Goal: Task Accomplishment & Management: Complete application form

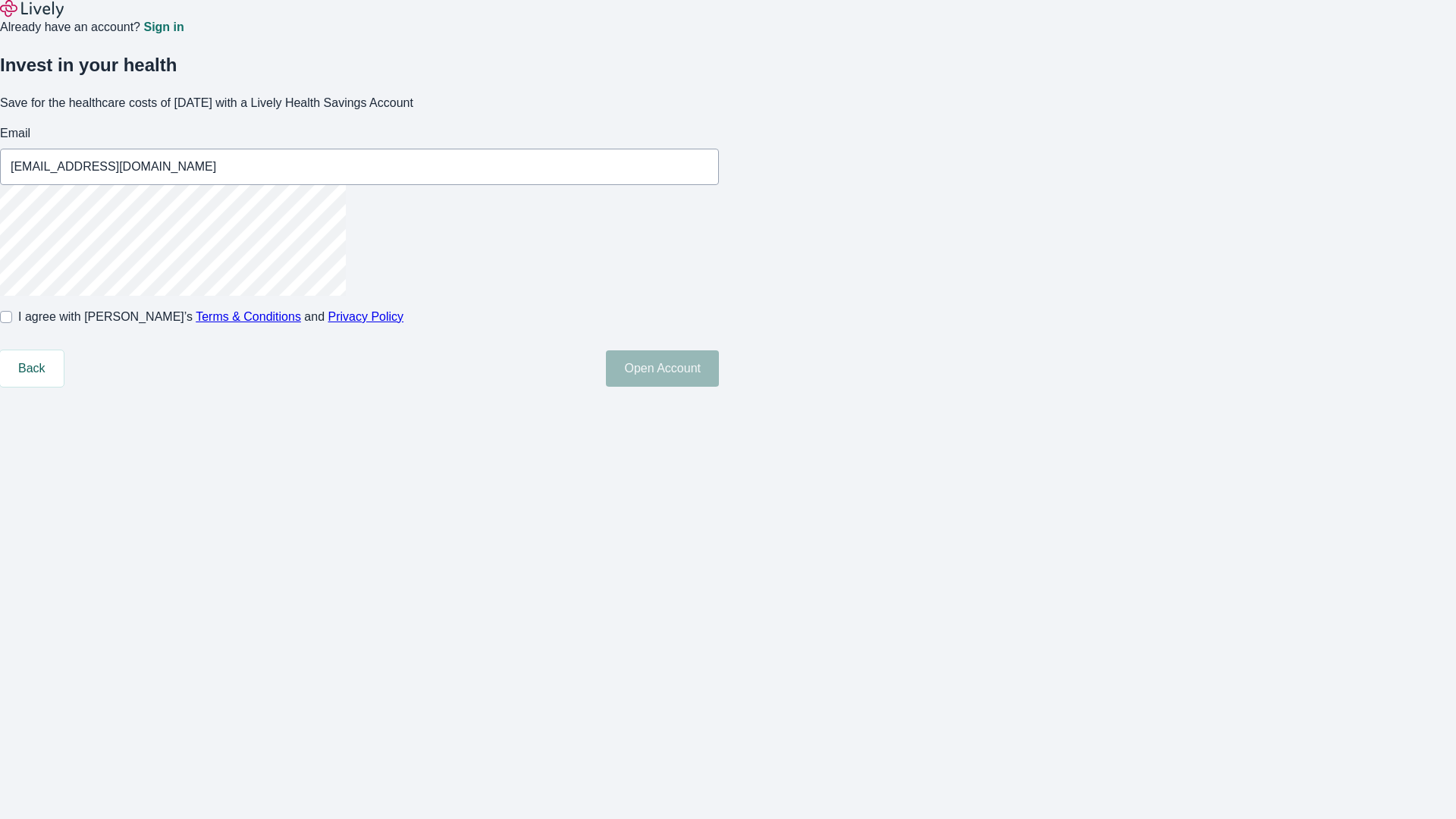
click at [12, 323] on input "I agree with Lively’s Terms & Conditions and Privacy Policy" at bounding box center [6, 317] width 12 height 12
checkbox input "true"
click at [719, 387] on button "Open Account" at bounding box center [662, 368] width 113 height 36
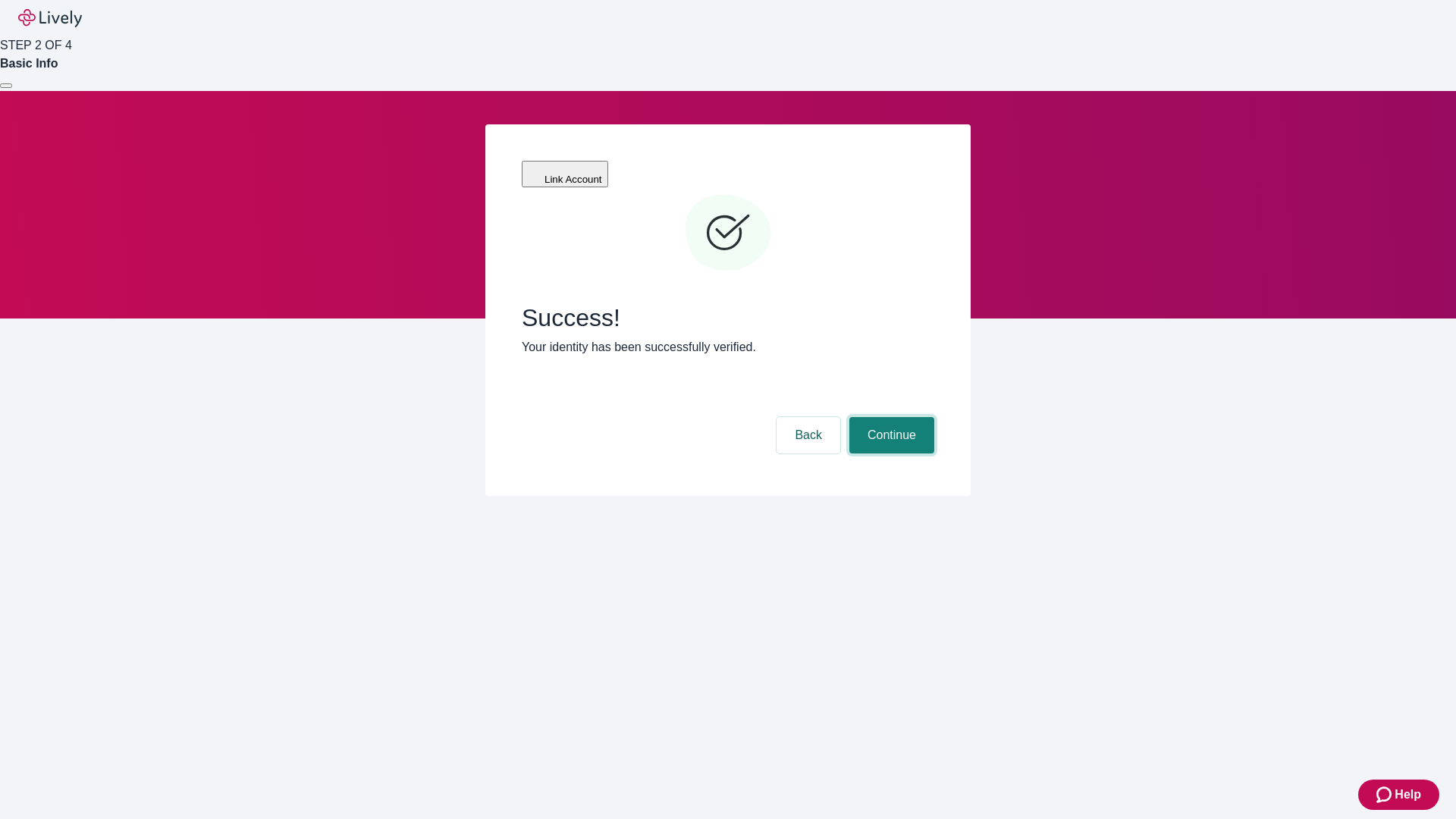
click at [890, 417] on button "Continue" at bounding box center [892, 435] width 85 height 36
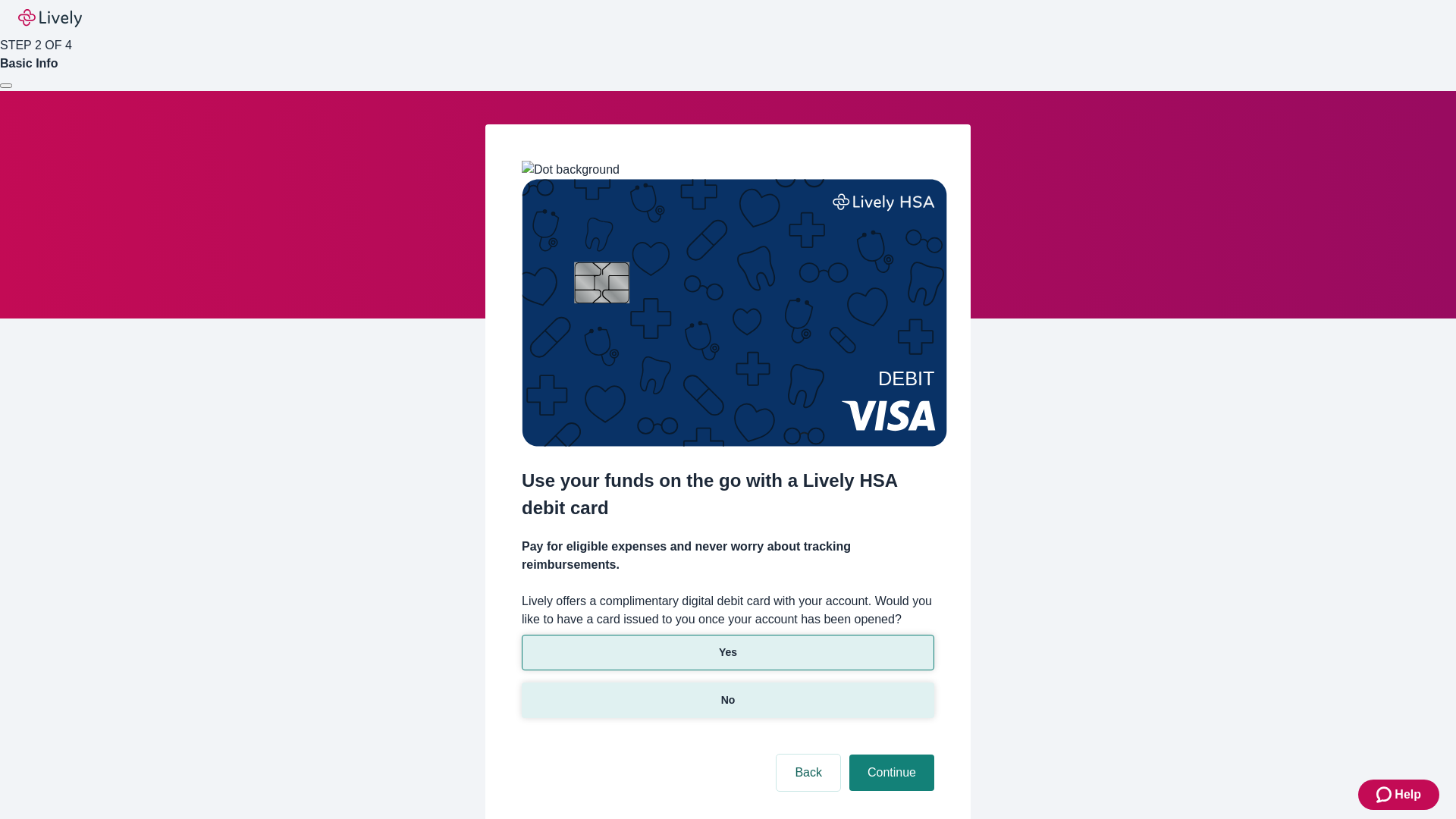
click at [727, 692] on p "No" at bounding box center [728, 700] width 15 height 16
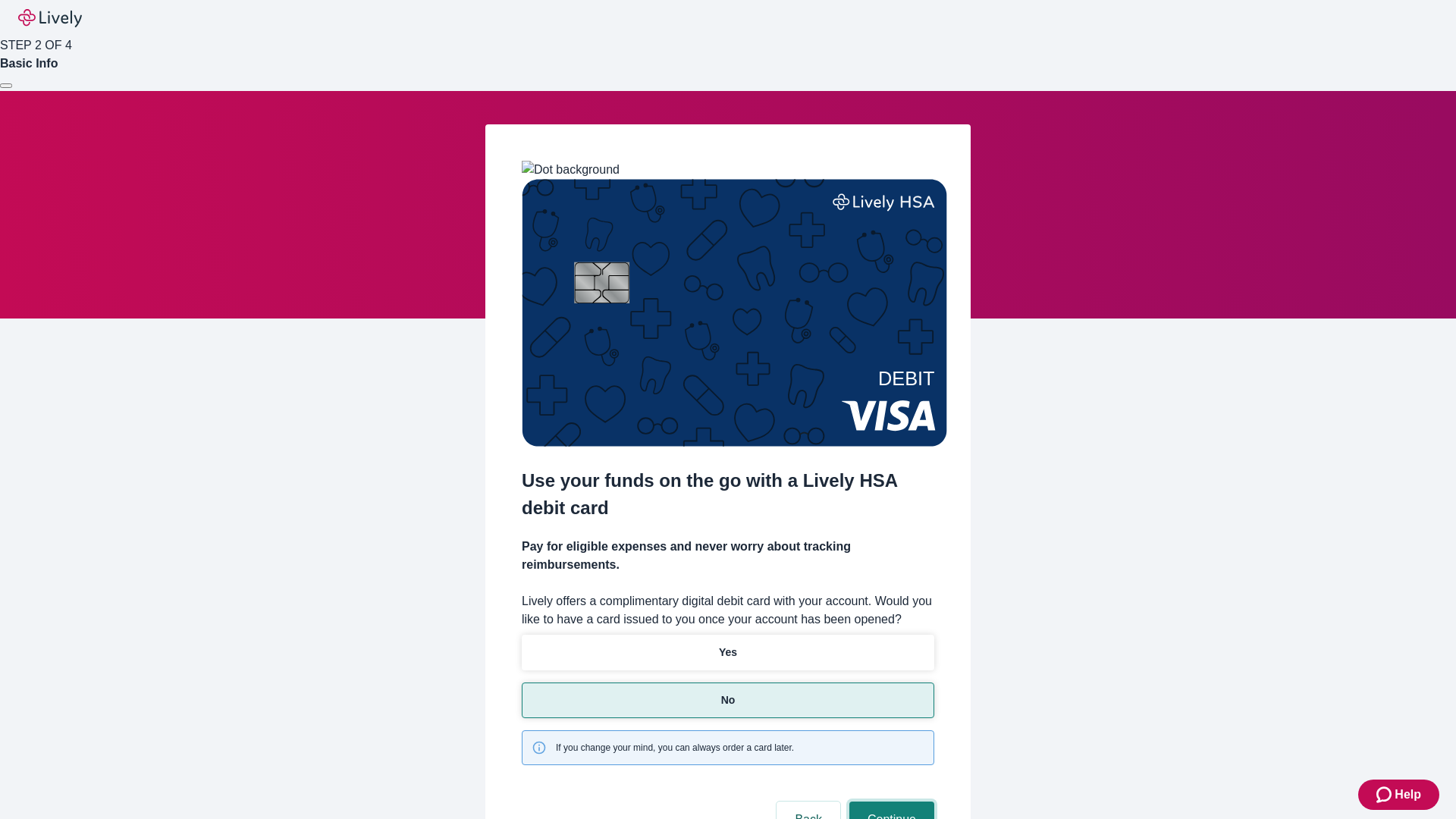
click at [890, 801] on button "Continue" at bounding box center [892, 819] width 85 height 36
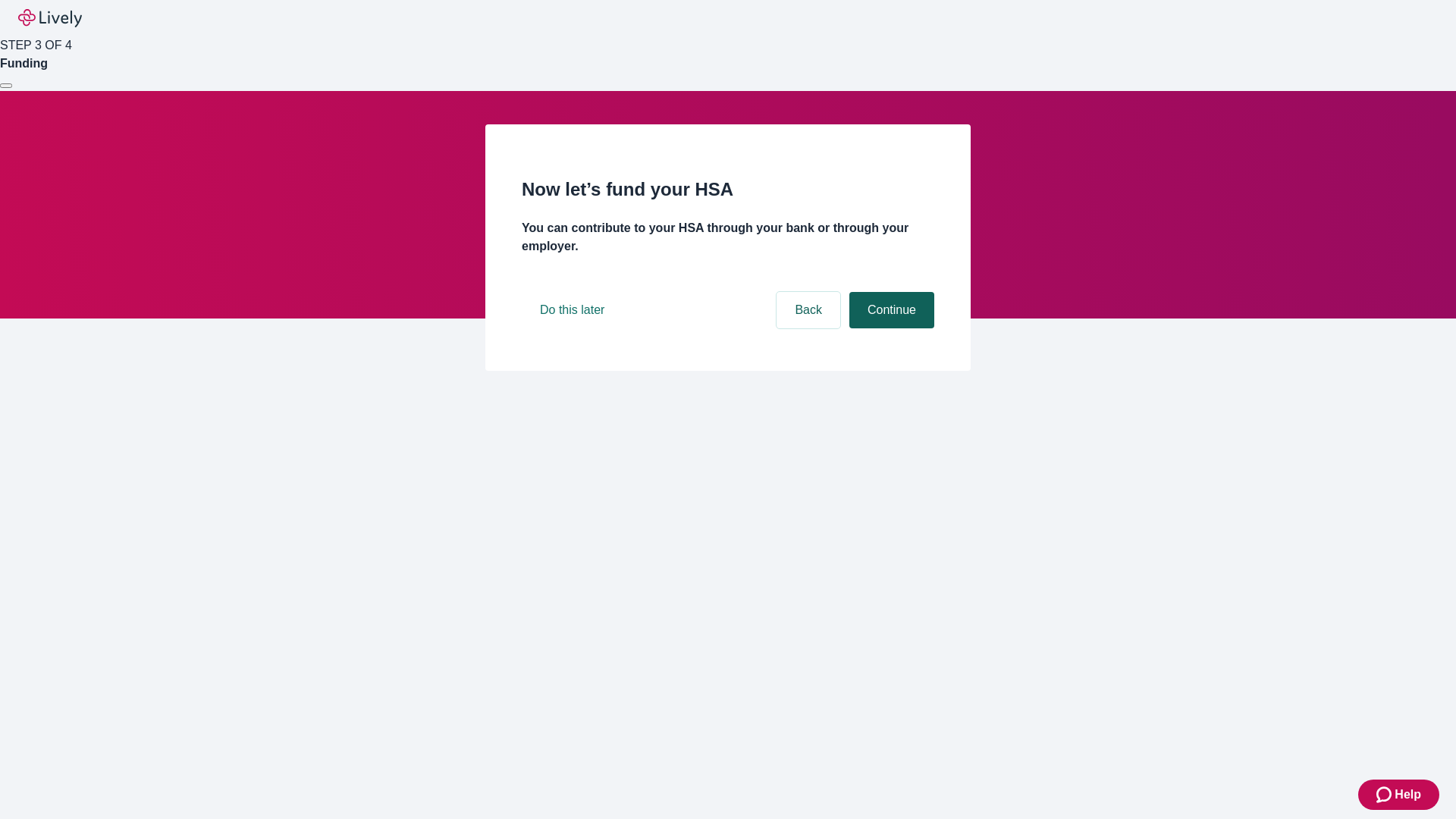
click at [890, 328] on button "Continue" at bounding box center [892, 309] width 85 height 36
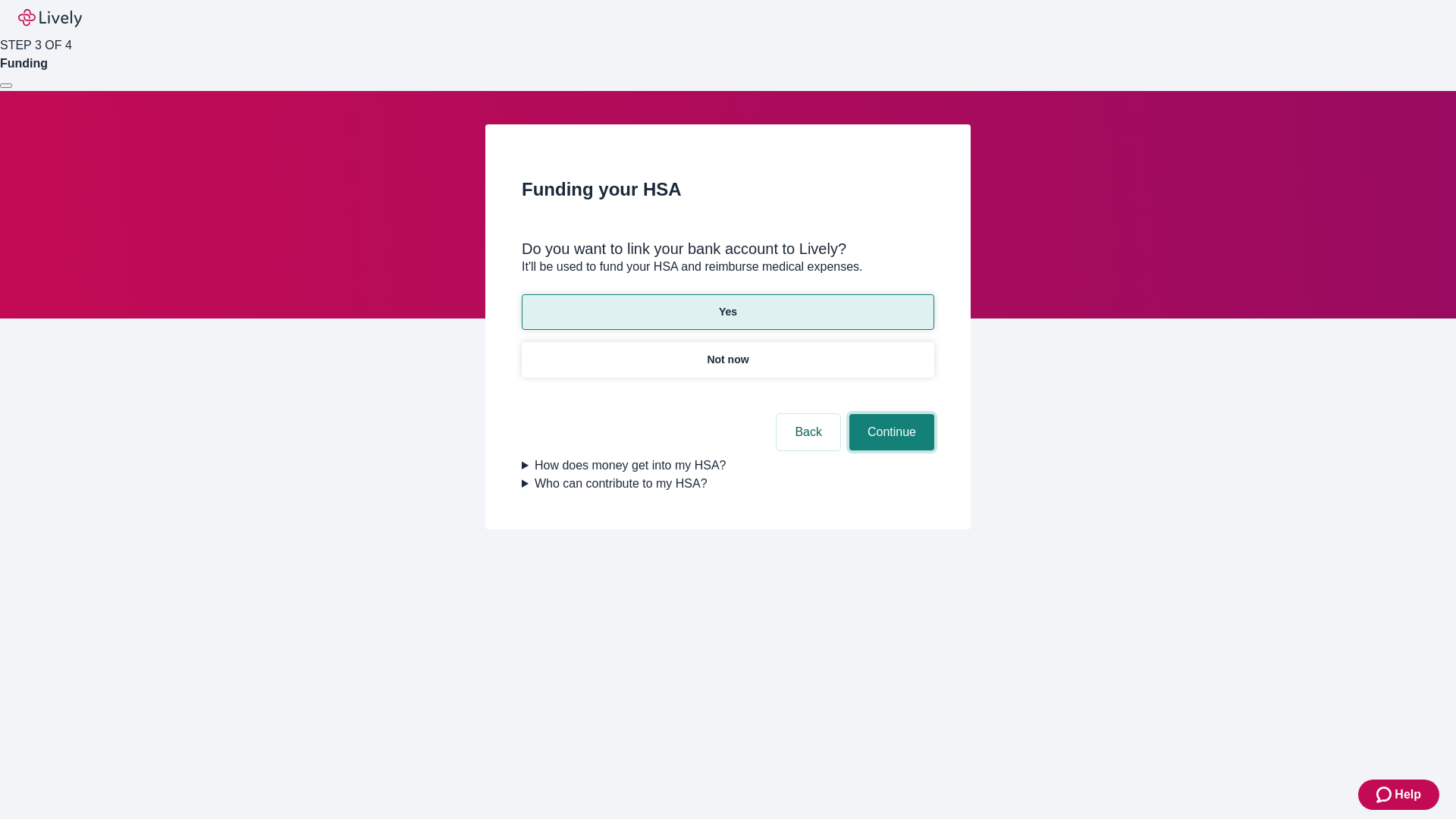
click at [890, 414] on button "Continue" at bounding box center [892, 432] width 85 height 36
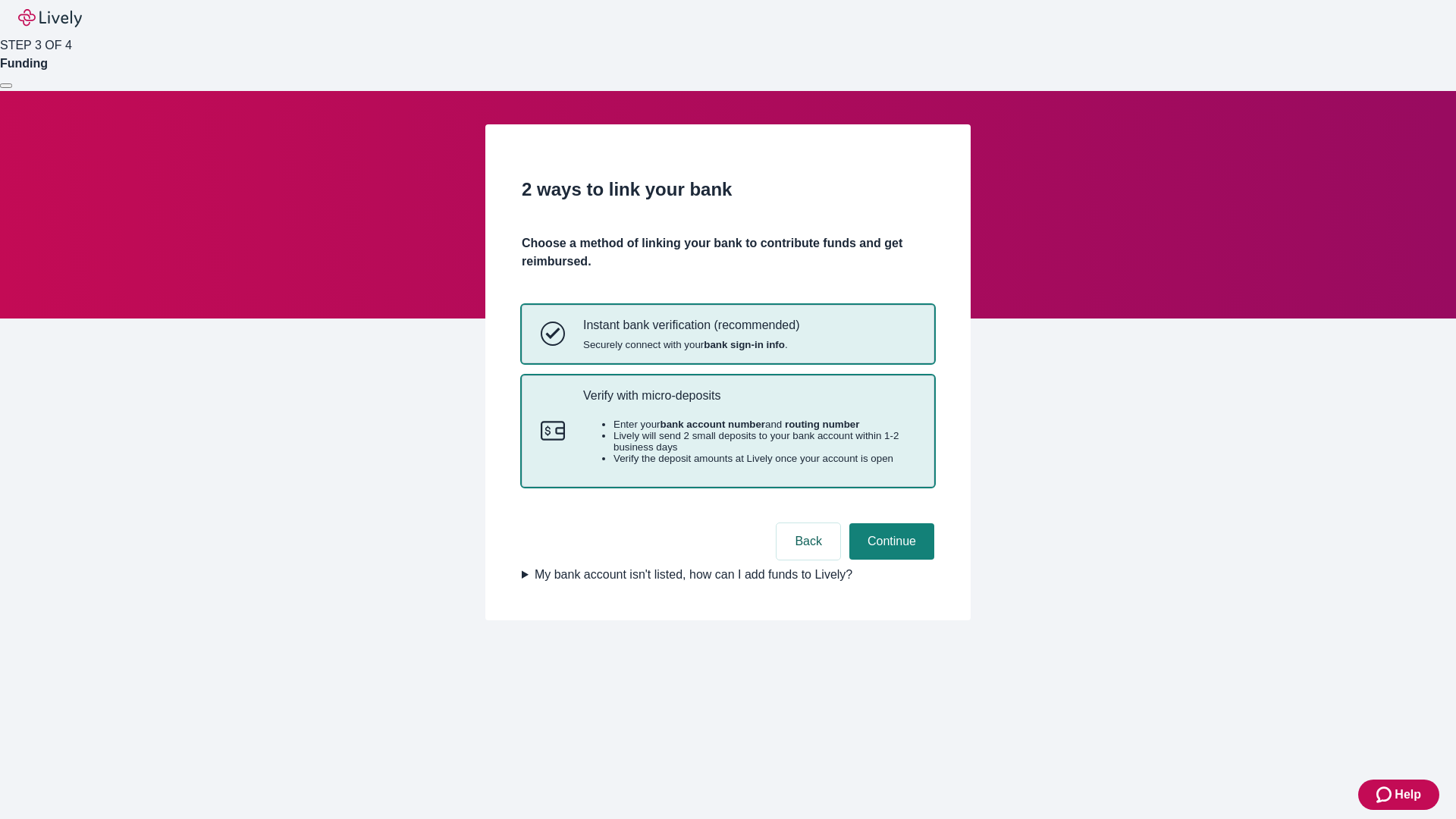
click at [749, 403] on p "Verify with micro-deposits" at bounding box center [749, 395] width 332 height 15
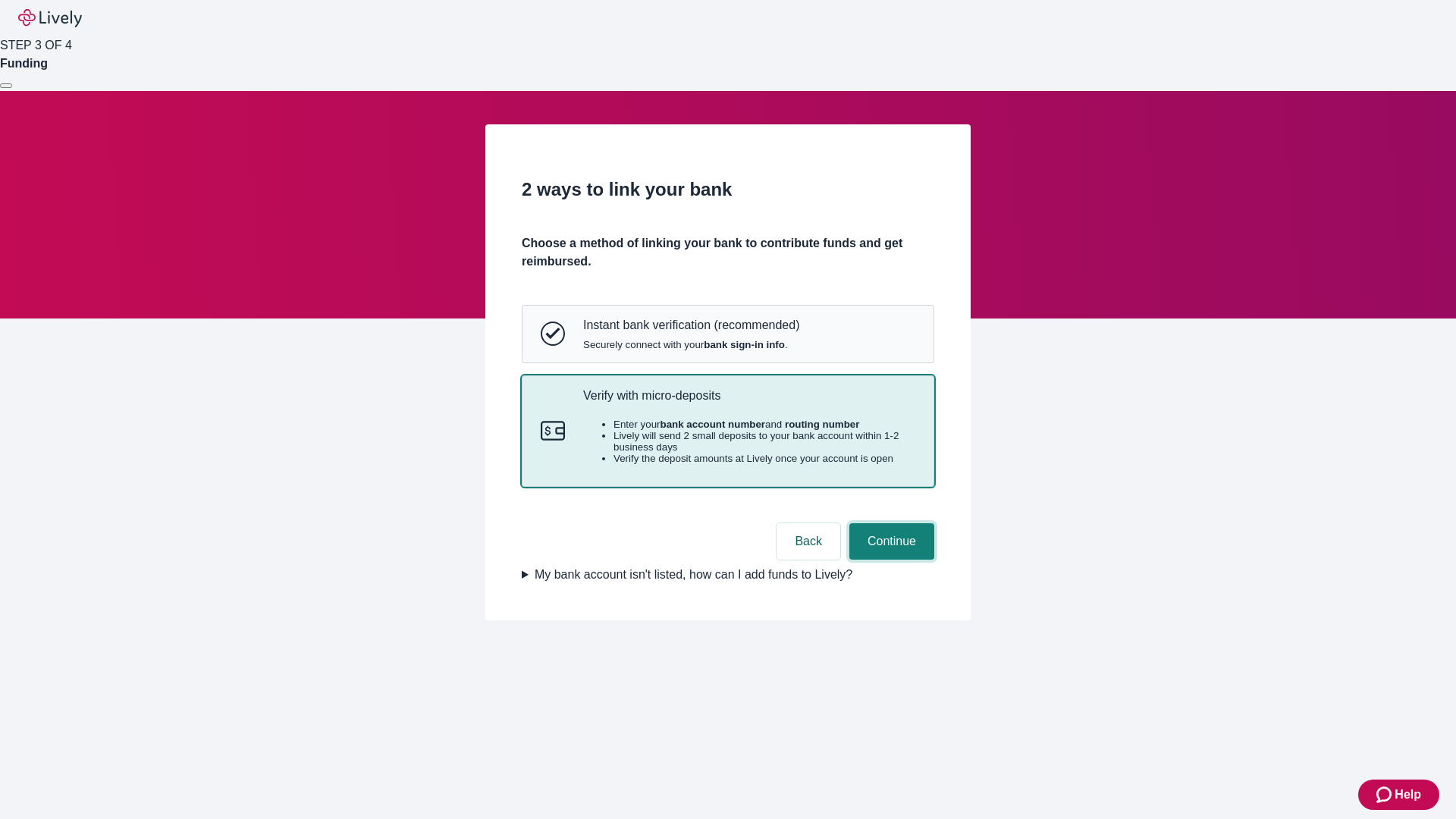
click at [890, 559] on button "Continue" at bounding box center [892, 541] width 85 height 36
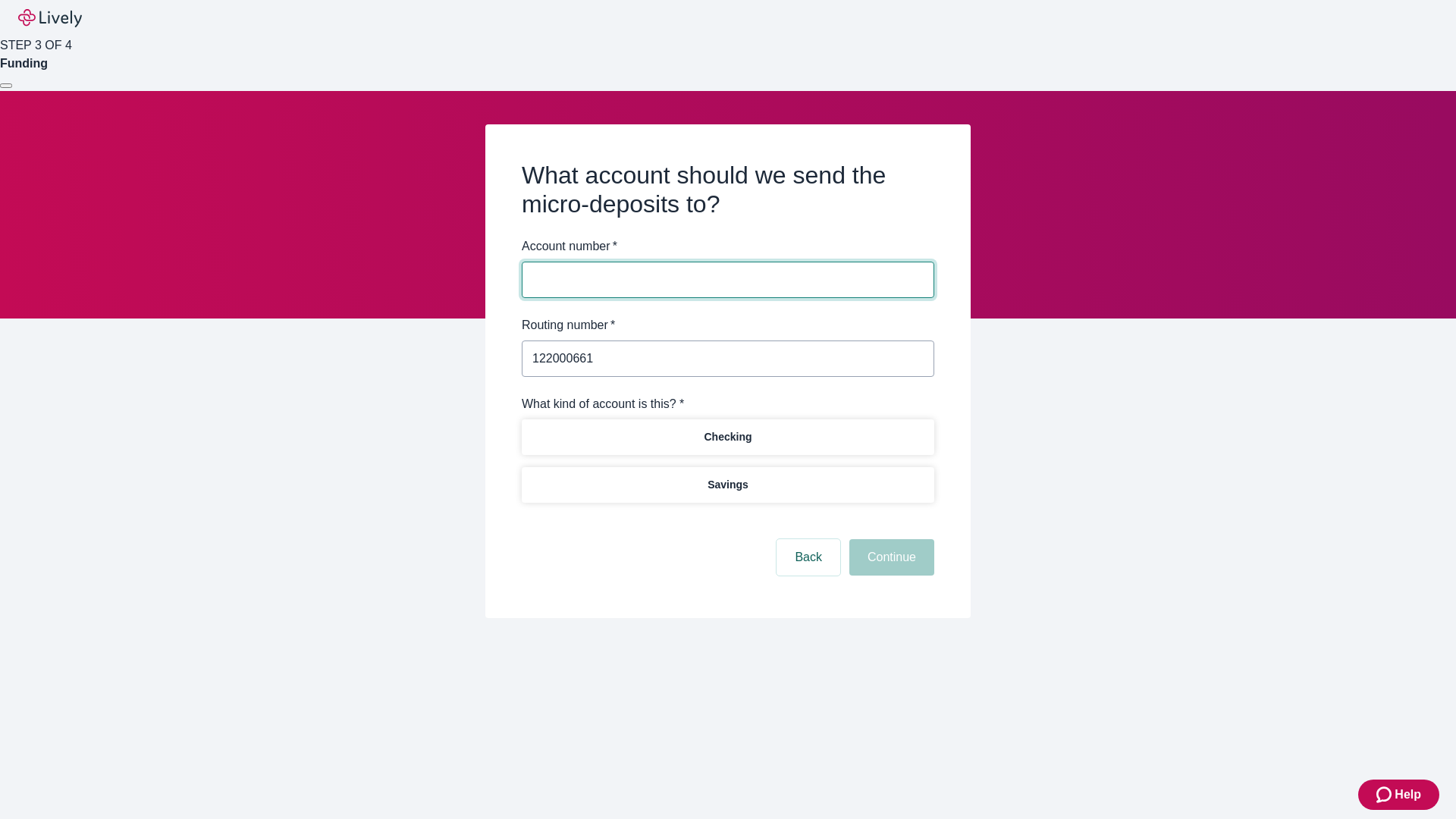
type input "122000661"
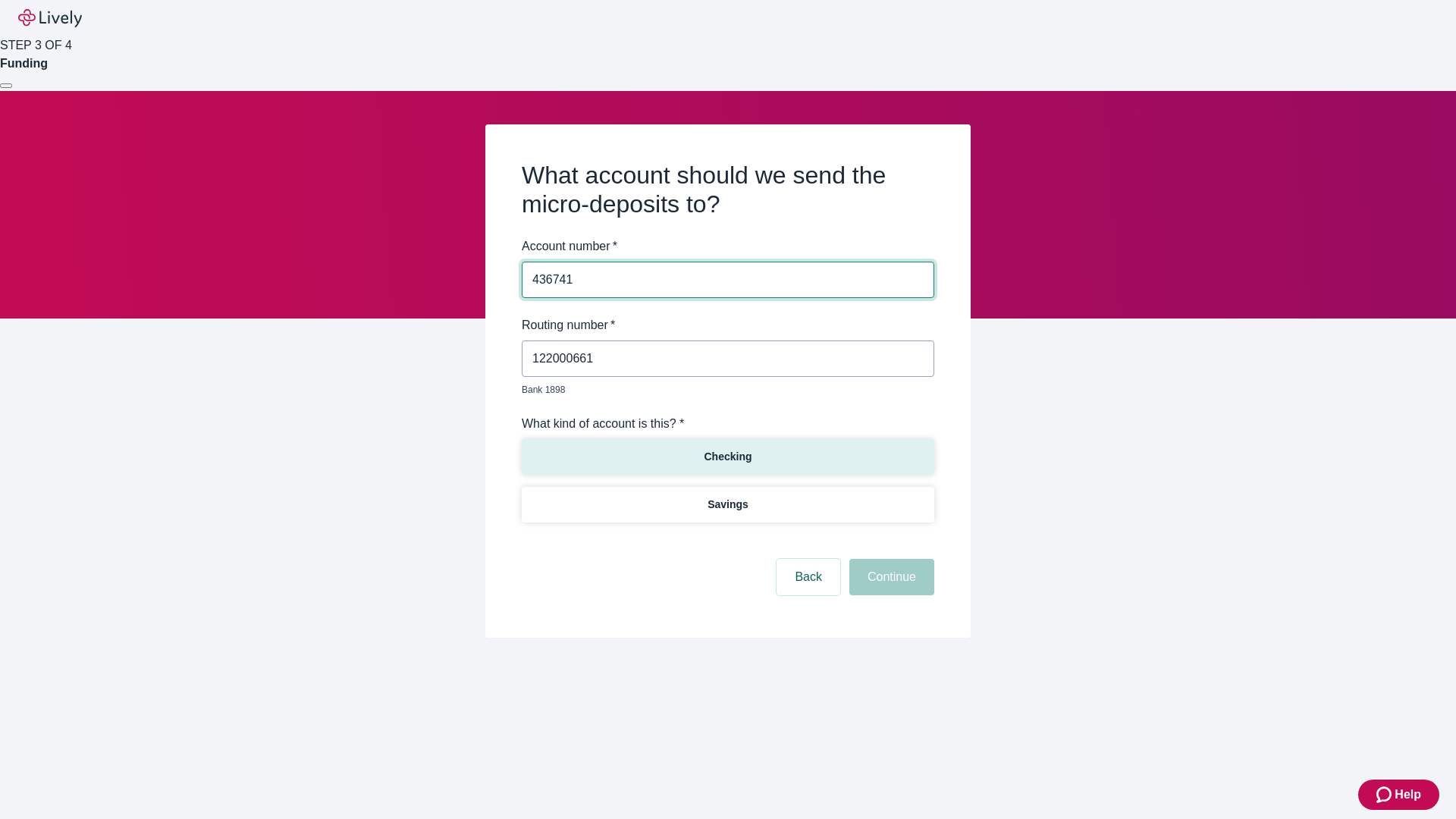
type input "436741"
click at [727, 449] on p "Checking" at bounding box center [728, 456] width 48 height 16
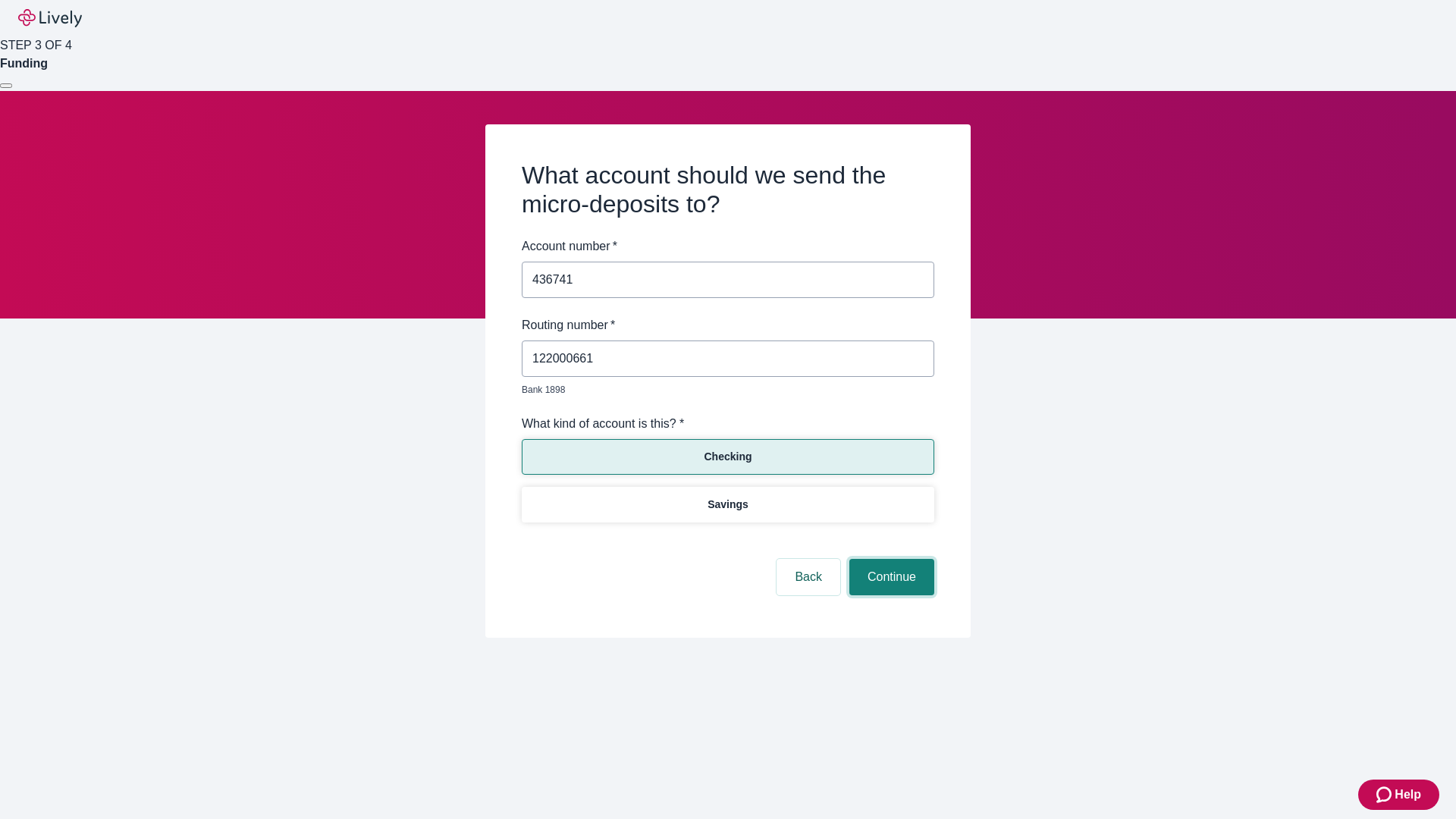
click at [890, 559] on button "Continue" at bounding box center [892, 576] width 85 height 36
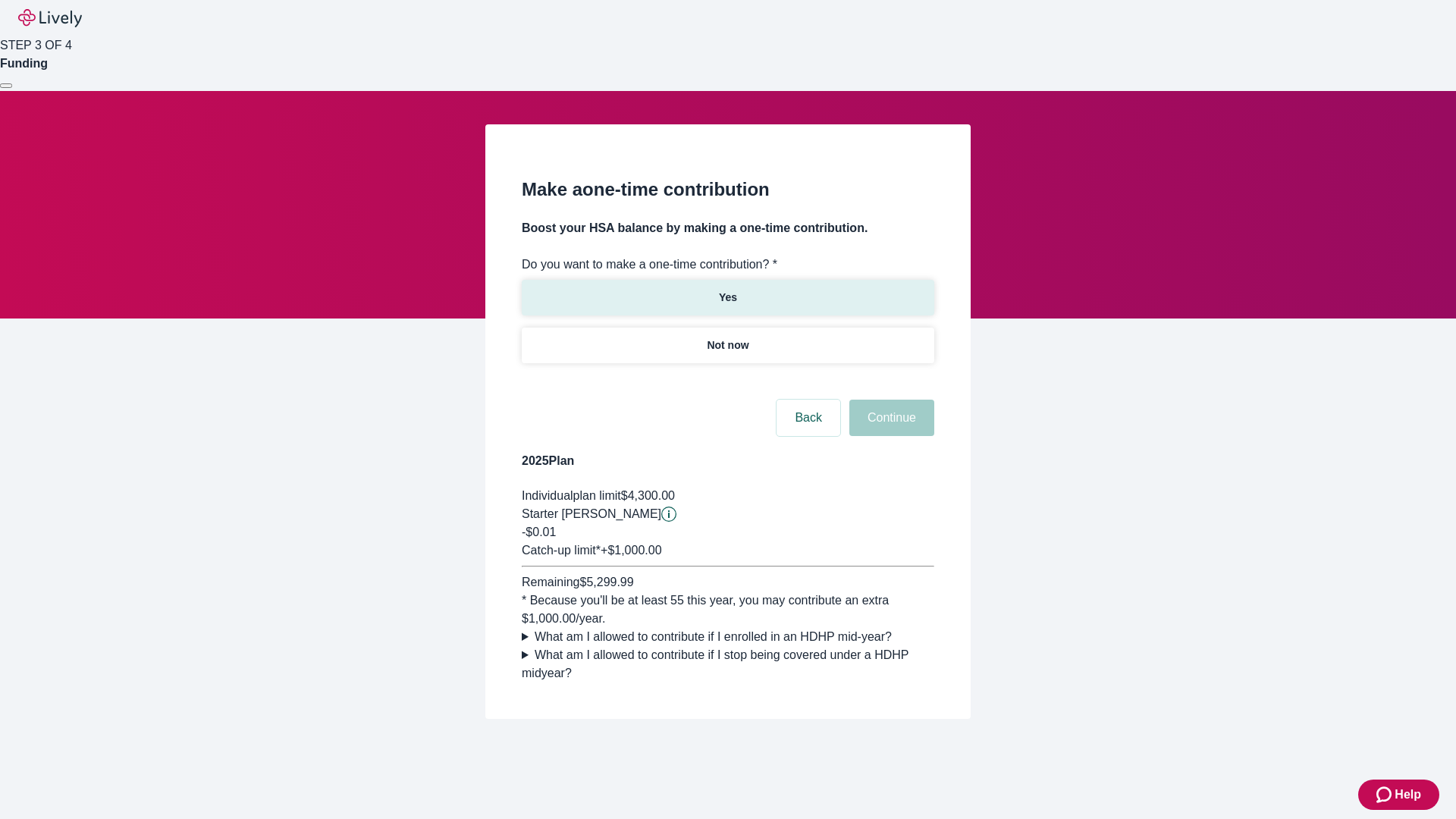
click at [727, 289] on p "Yes" at bounding box center [728, 297] width 19 height 16
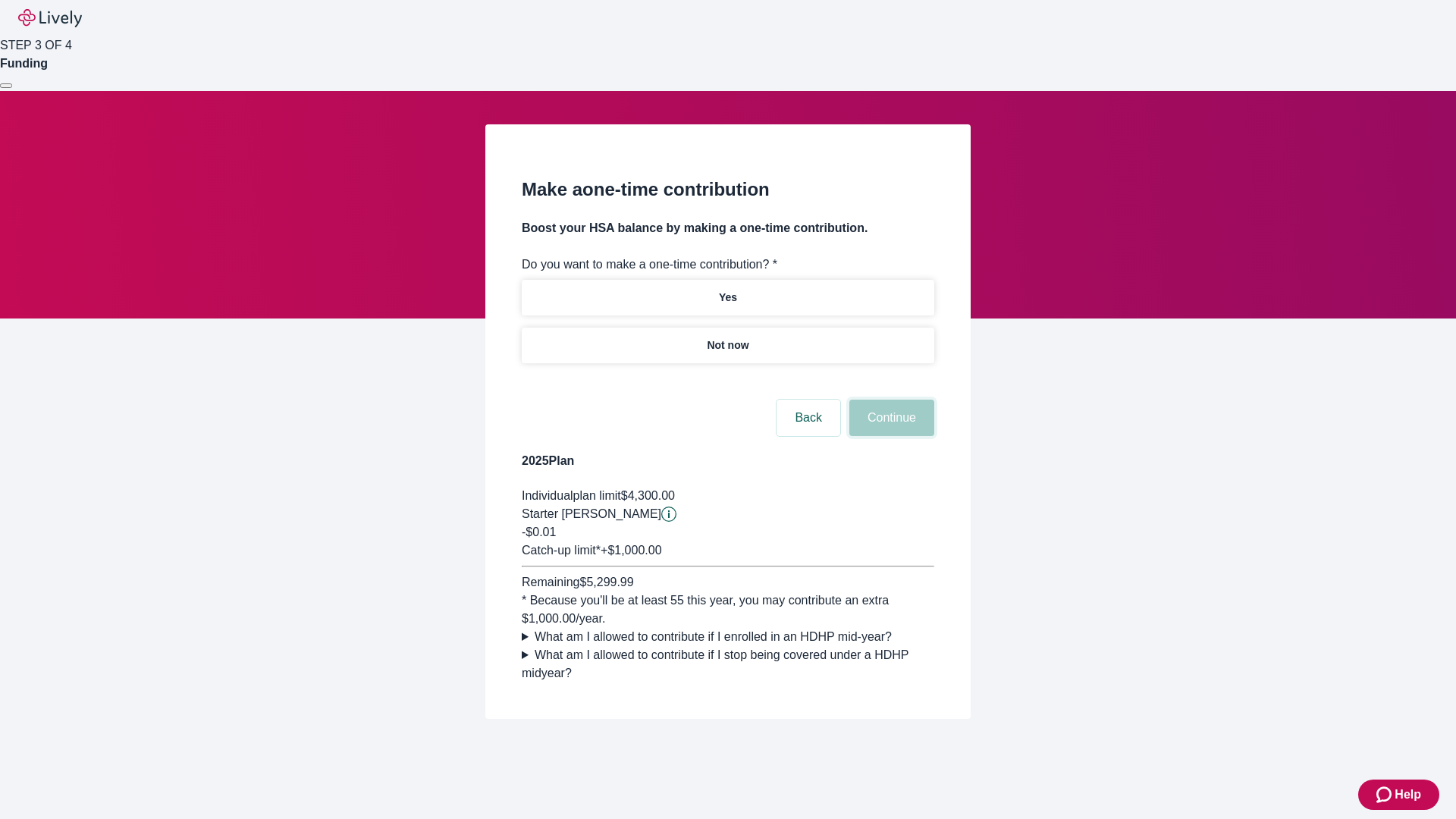
click at [890, 436] on button "Continue" at bounding box center [892, 418] width 85 height 36
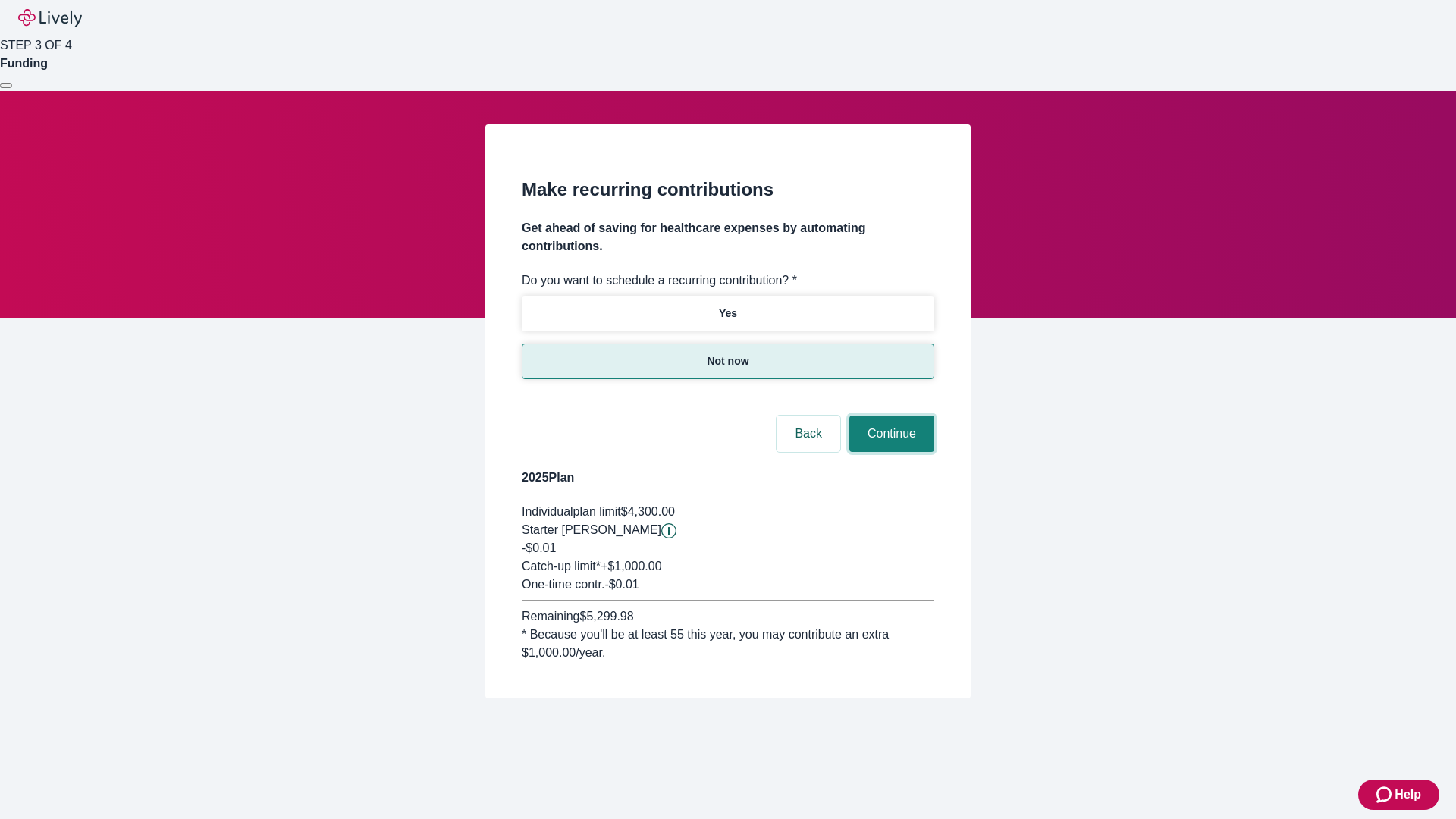
click at [890, 415] on button "Continue" at bounding box center [892, 433] width 85 height 36
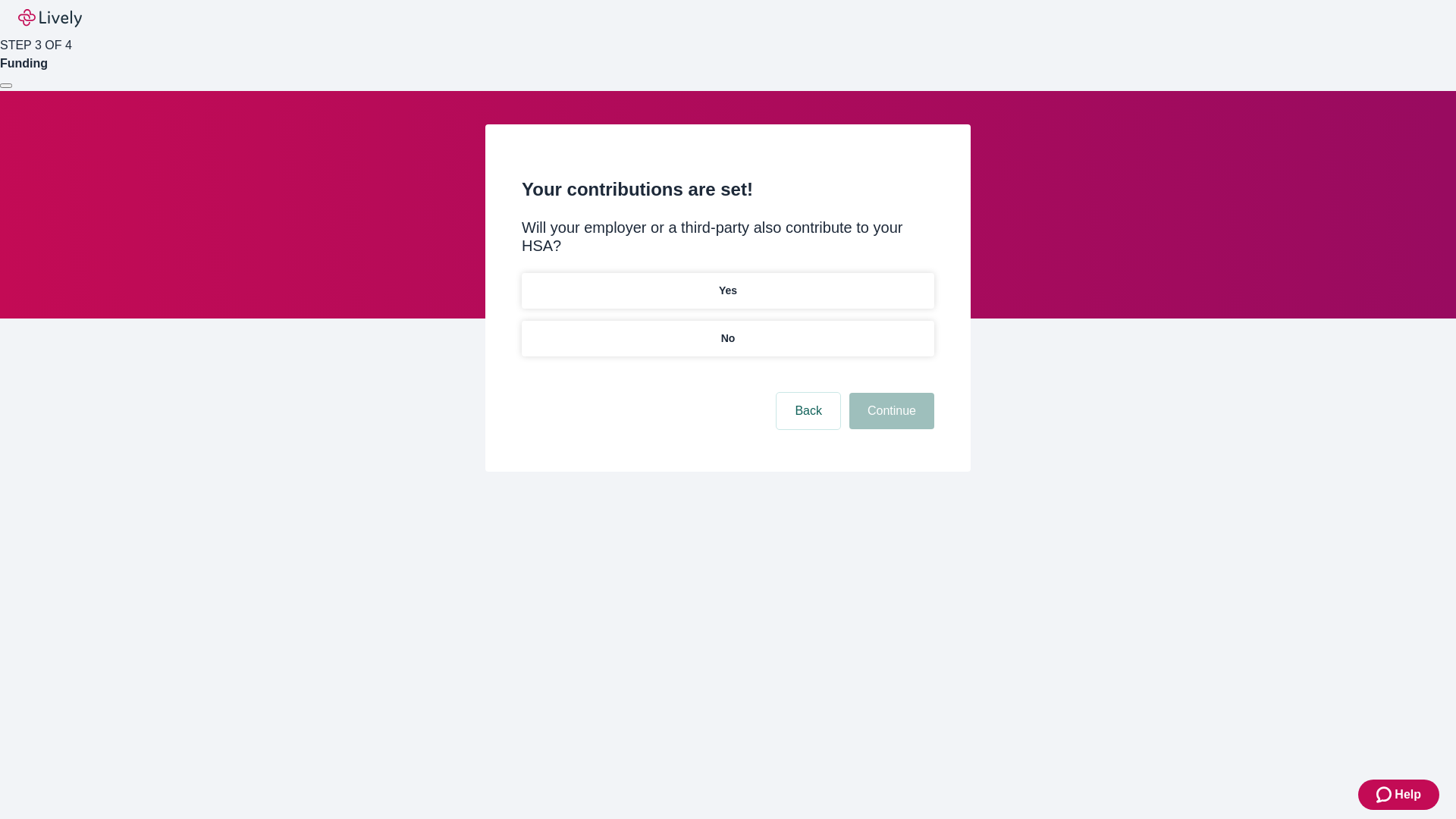
click at [727, 330] on p "No" at bounding box center [728, 338] width 15 height 16
click at [890, 393] on button "Continue" at bounding box center [892, 411] width 85 height 36
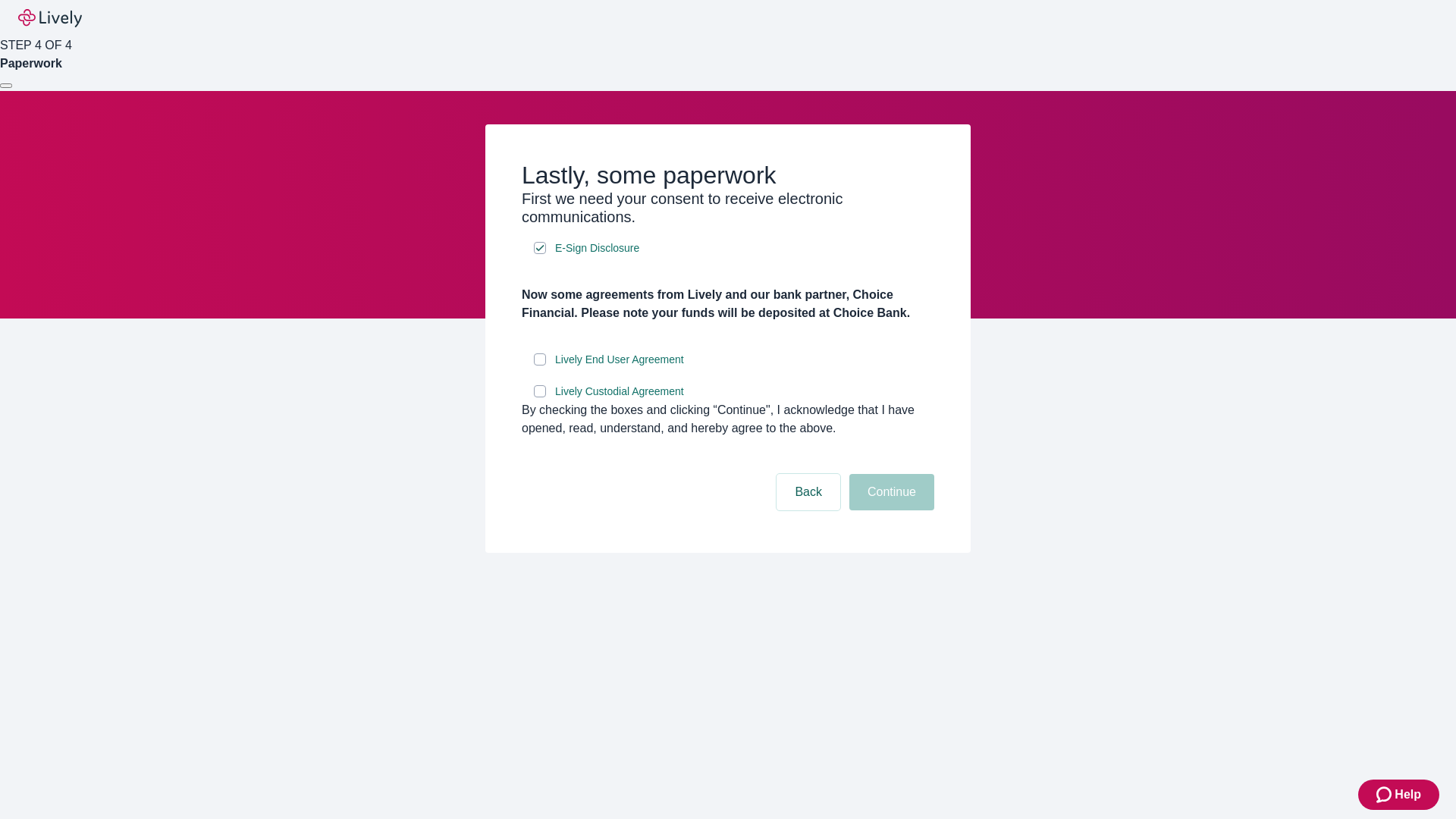
click at [540, 365] on input "Lively End User Agreement" at bounding box center [540, 360] width 12 height 12
checkbox input "true"
click at [540, 398] on input "Lively Custodial Agreement" at bounding box center [540, 391] width 12 height 12
checkbox input "true"
click at [890, 510] on button "Continue" at bounding box center [892, 492] width 85 height 36
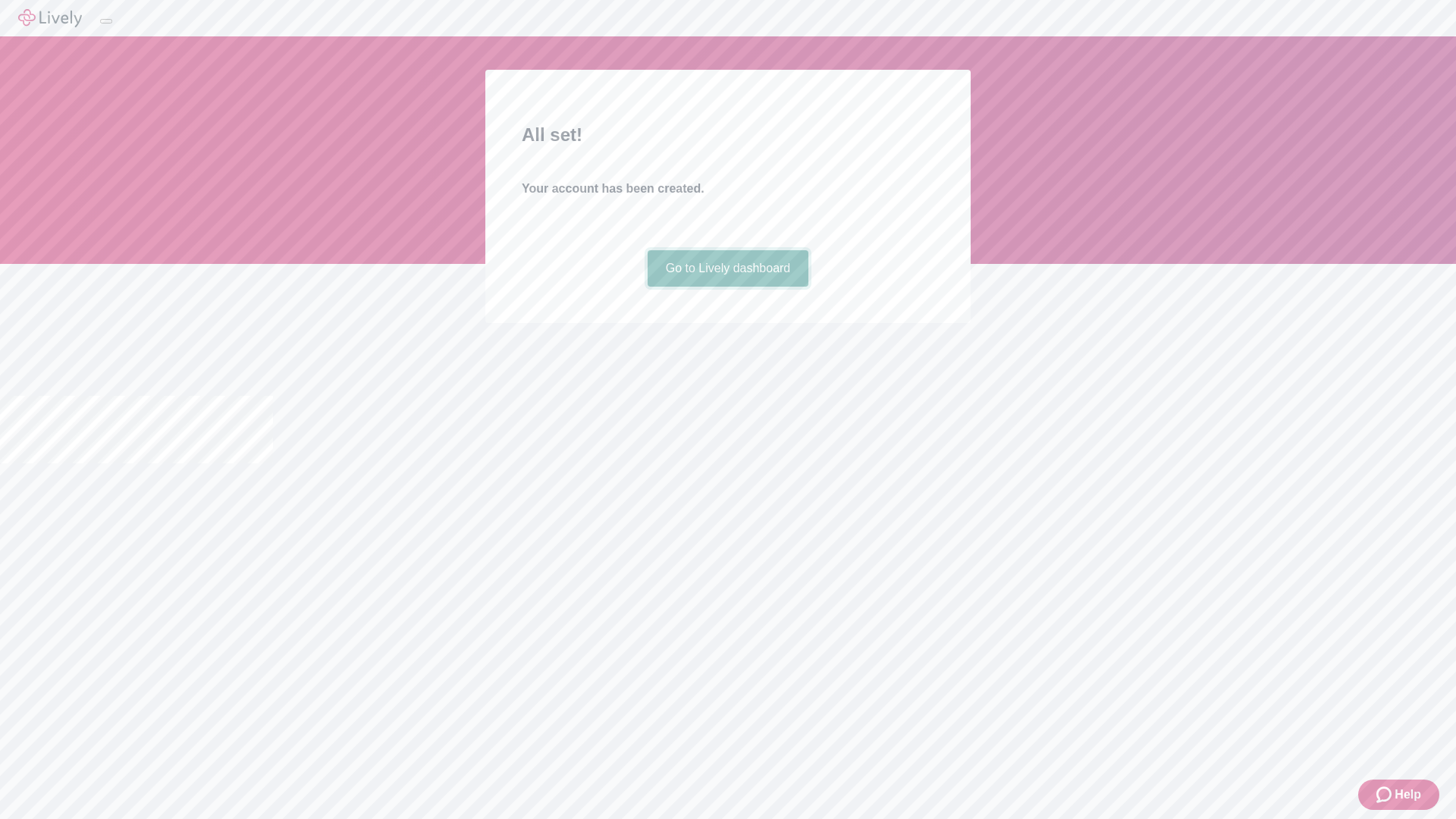
click at [727, 287] on link "Go to Lively dashboard" at bounding box center [728, 268] width 162 height 36
